Goal: Information Seeking & Learning: Learn about a topic

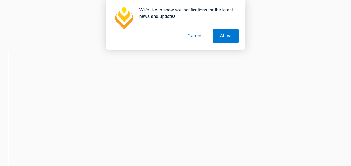
click at [202, 37] on button "Cancel" at bounding box center [195, 36] width 29 height 14
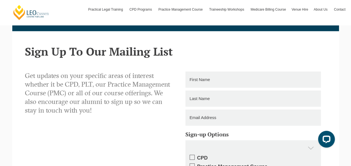
scroll to position [775, 0]
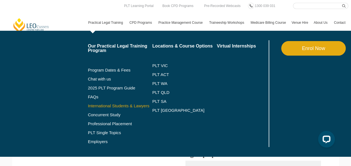
click at [100, 105] on link "International Students & Lawyers" at bounding box center [120, 106] width 65 height 4
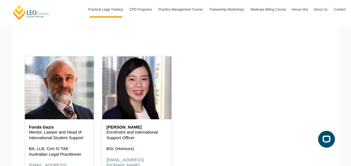
scroll to position [699, 0]
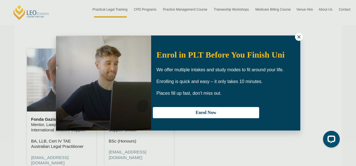
click at [296, 39] on icon at bounding box center [298, 36] width 5 height 5
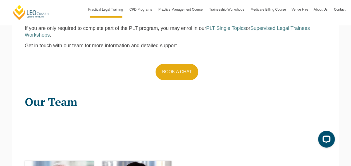
scroll to position [559, 0]
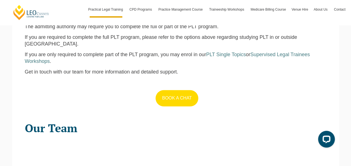
click at [180, 98] on link "BOOK A CHAT" at bounding box center [177, 98] width 42 height 16
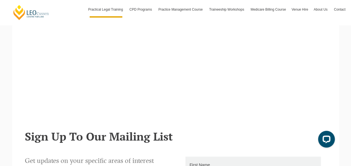
scroll to position [307, 0]
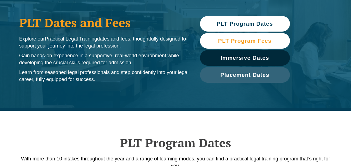
drag, startPoint x: 0, startPoint y: 0, endPoint x: 222, endPoint y: 38, distance: 225.8
click at [222, 38] on span "PLT Program Fees" at bounding box center [244, 41] width 53 height 6
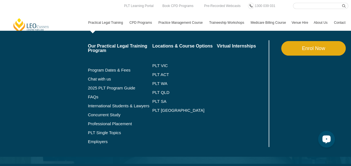
click at [97, 24] on link "Practical Legal Training" at bounding box center [106, 23] width 41 height 16
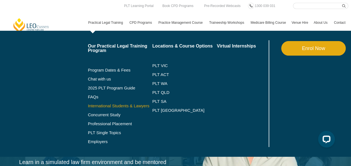
click at [125, 106] on link "International Students & Lawyers" at bounding box center [120, 106] width 65 height 4
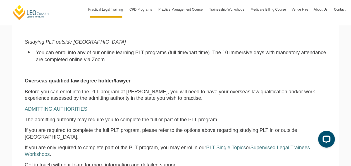
scroll to position [475, 0]
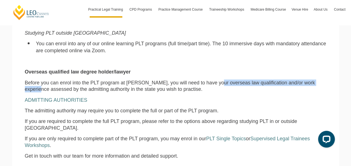
drag, startPoint x: 216, startPoint y: 84, endPoint x: 327, endPoint y: 83, distance: 111.3
click at [327, 83] on div "Eligibility for PLT at Leo Cussen Australia law degree holder Depending on the …" at bounding box center [176, 44] width 310 height 302
copy span "overseas law qualification and/or work experience"
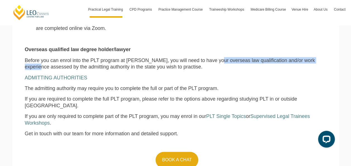
scroll to position [531, 0]
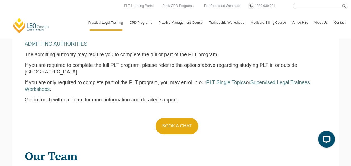
click at [113, 118] on p "BOOK A CHAT" at bounding box center [176, 126] width 302 height 16
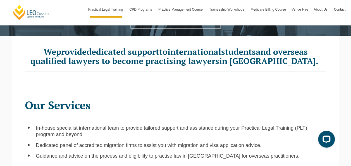
scroll to position [140, 0]
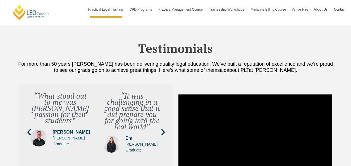
scroll to position [2077, 0]
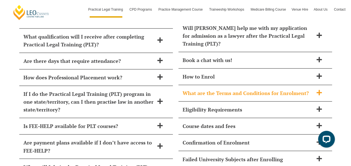
scroll to position [2497, 0]
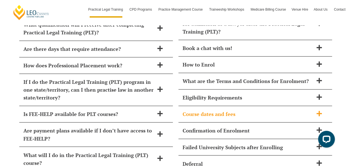
click at [243, 110] on h2 "Course dates and fees" at bounding box center [248, 114] width 131 height 8
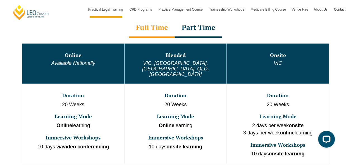
scroll to position [304, 0]
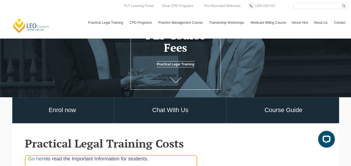
scroll to position [84, 0]
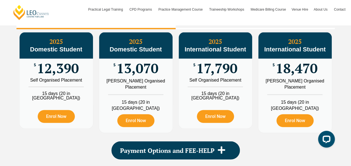
scroll to position [648, 0]
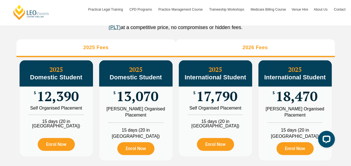
click at [250, 51] on h3 "2026 Fees" at bounding box center [255, 47] width 25 height 6
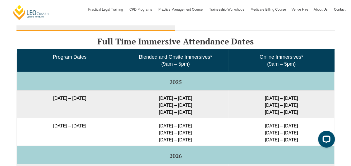
scroll to position [900, 0]
